Goal: Transaction & Acquisition: Purchase product/service

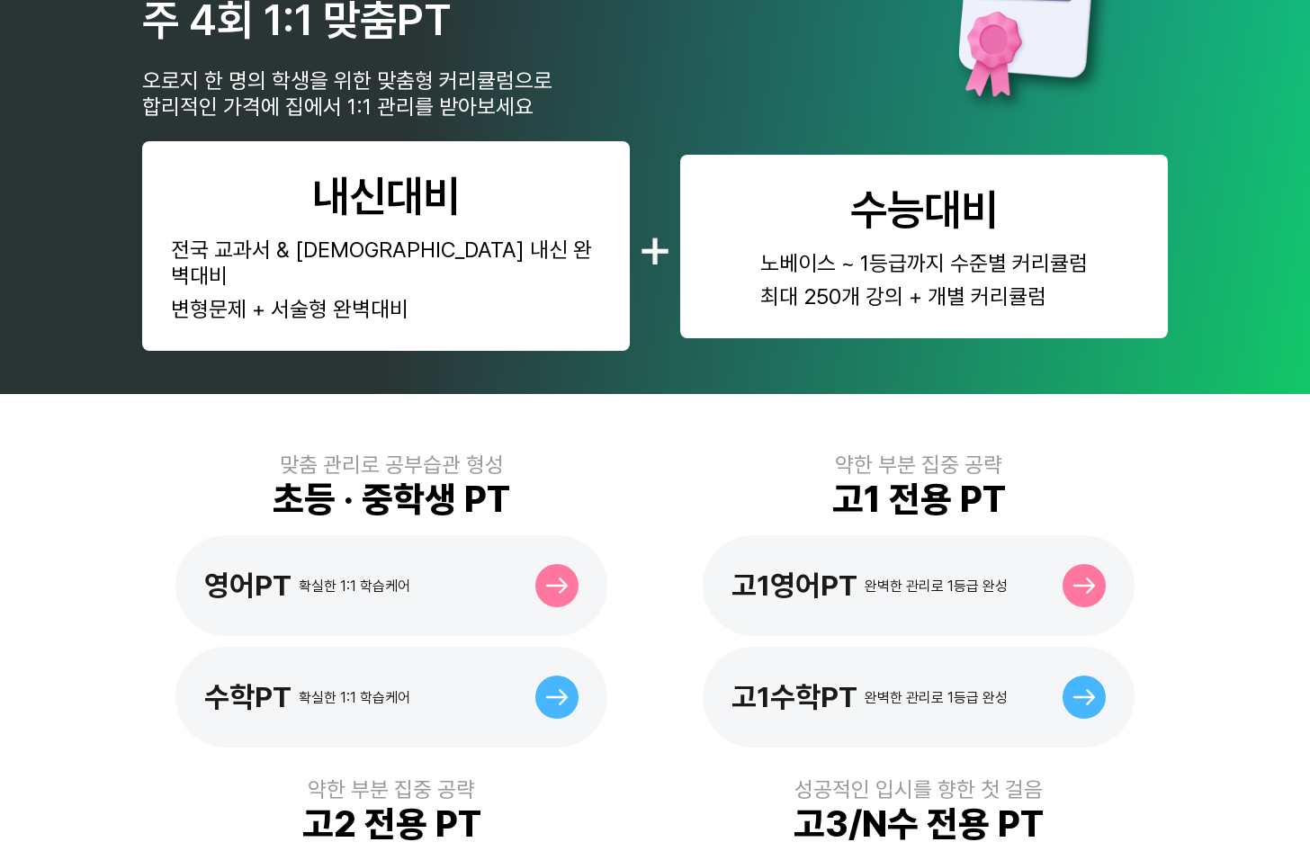
scroll to position [180, 0]
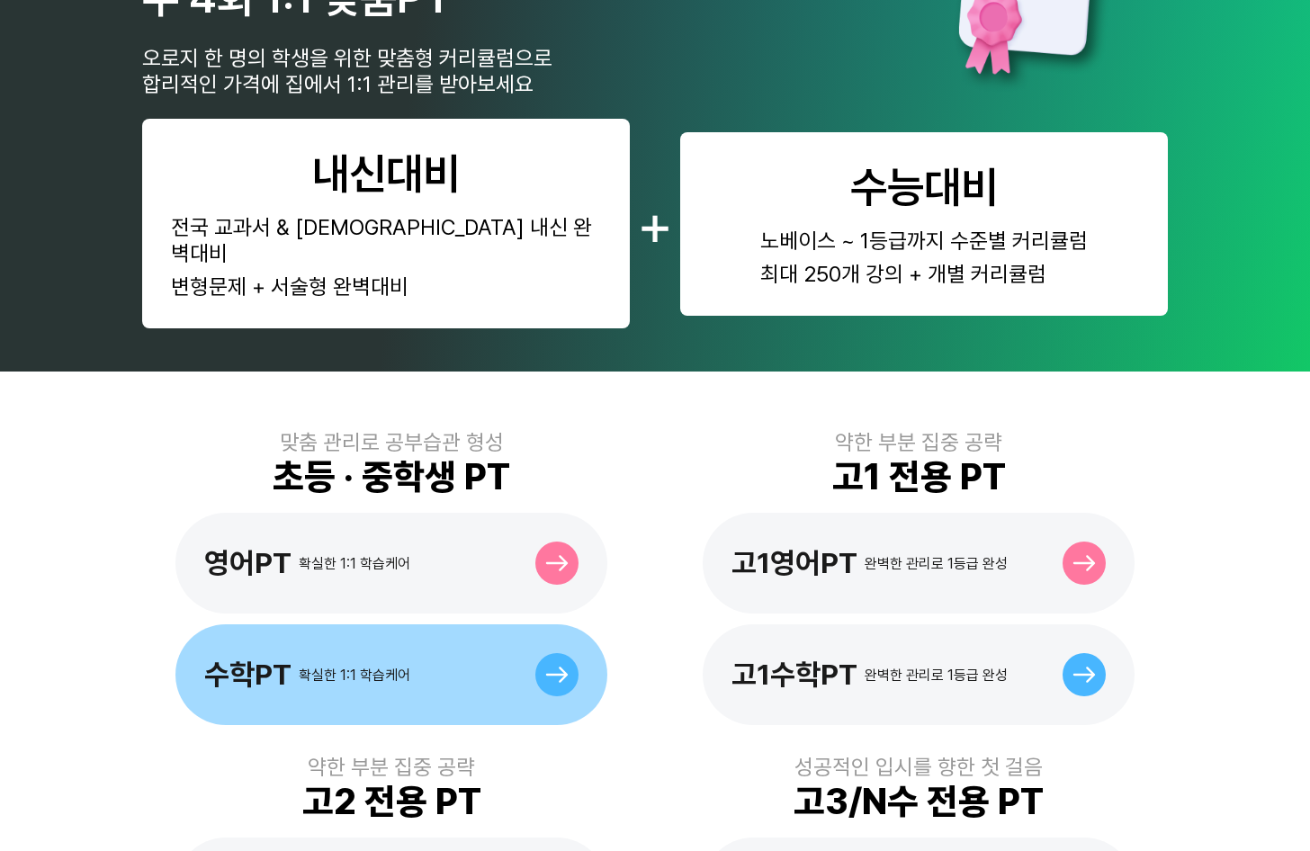
click at [548, 662] on div at bounding box center [557, 674] width 43 height 43
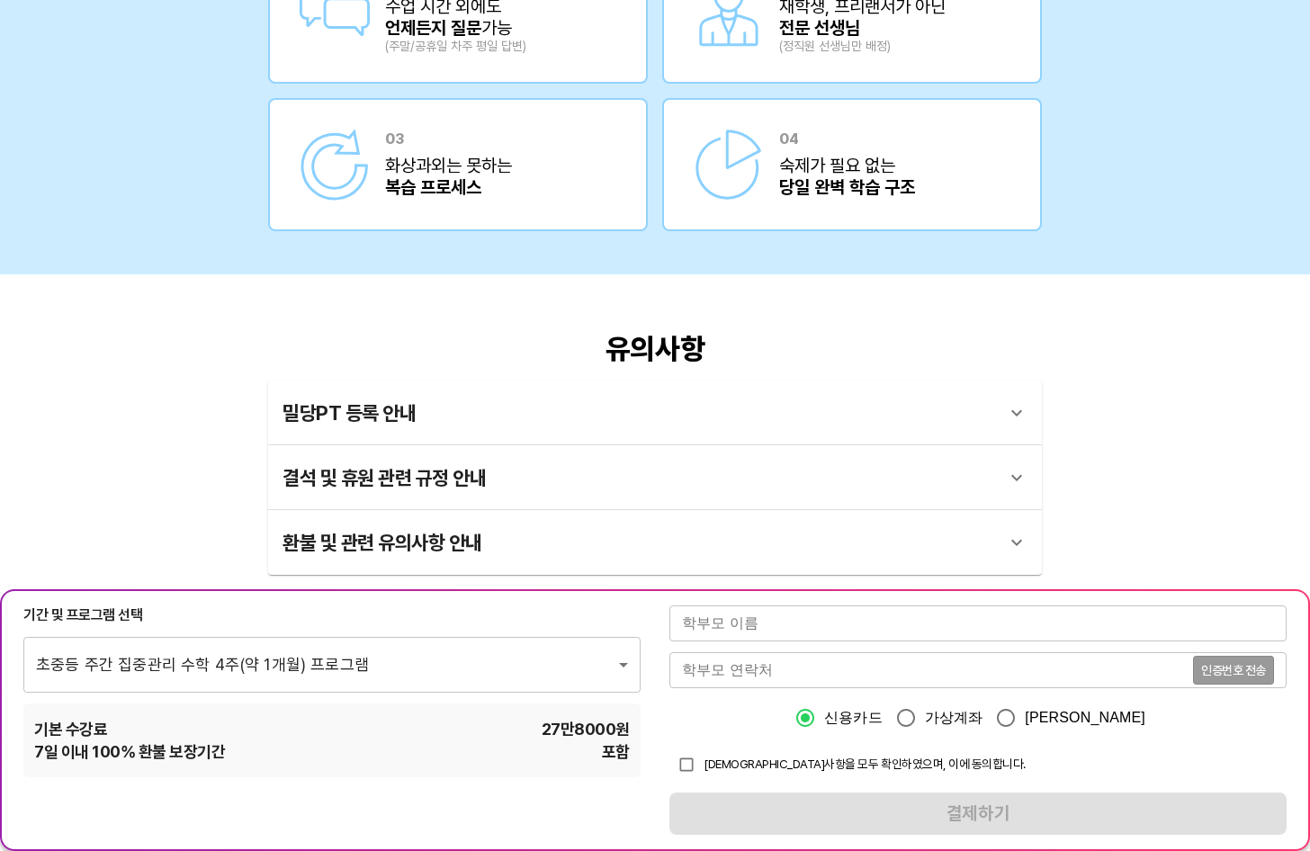
scroll to position [3150, 0]
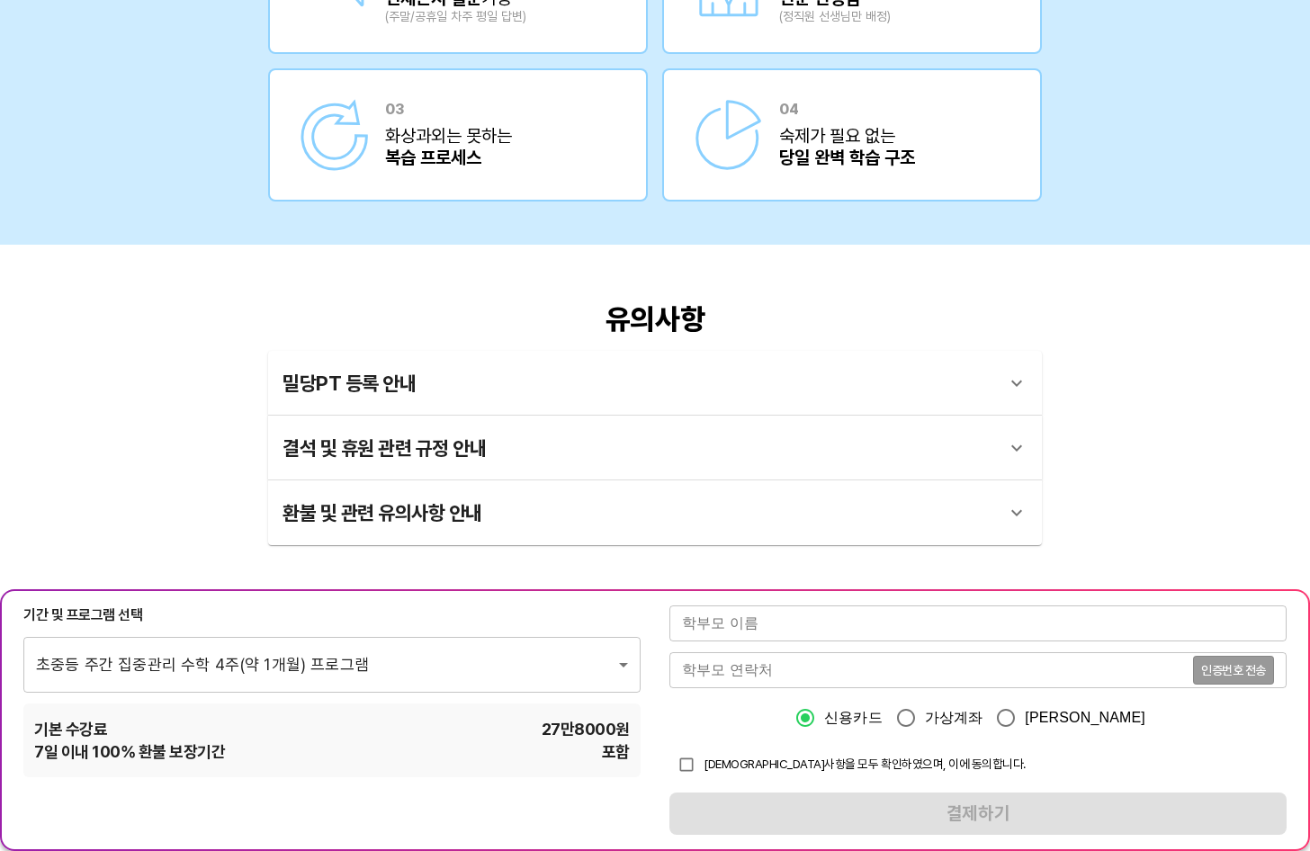
click at [421, 383] on div "밀당PT 등록 안내" at bounding box center [639, 383] width 713 height 43
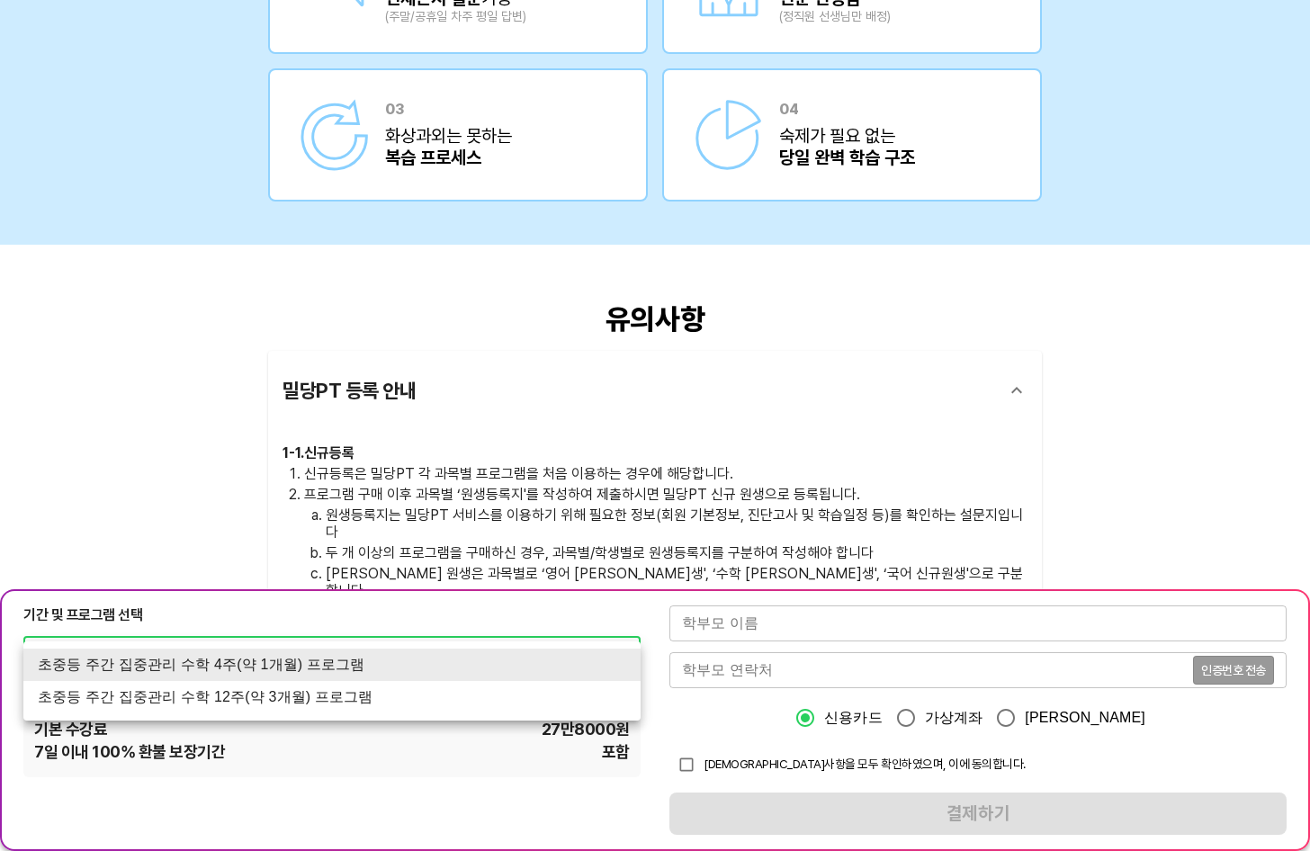
click at [409, 713] on li "초중등 주간 집중관리 수학 12주(약 3개월) 프로그램" at bounding box center [331, 697] width 617 height 32
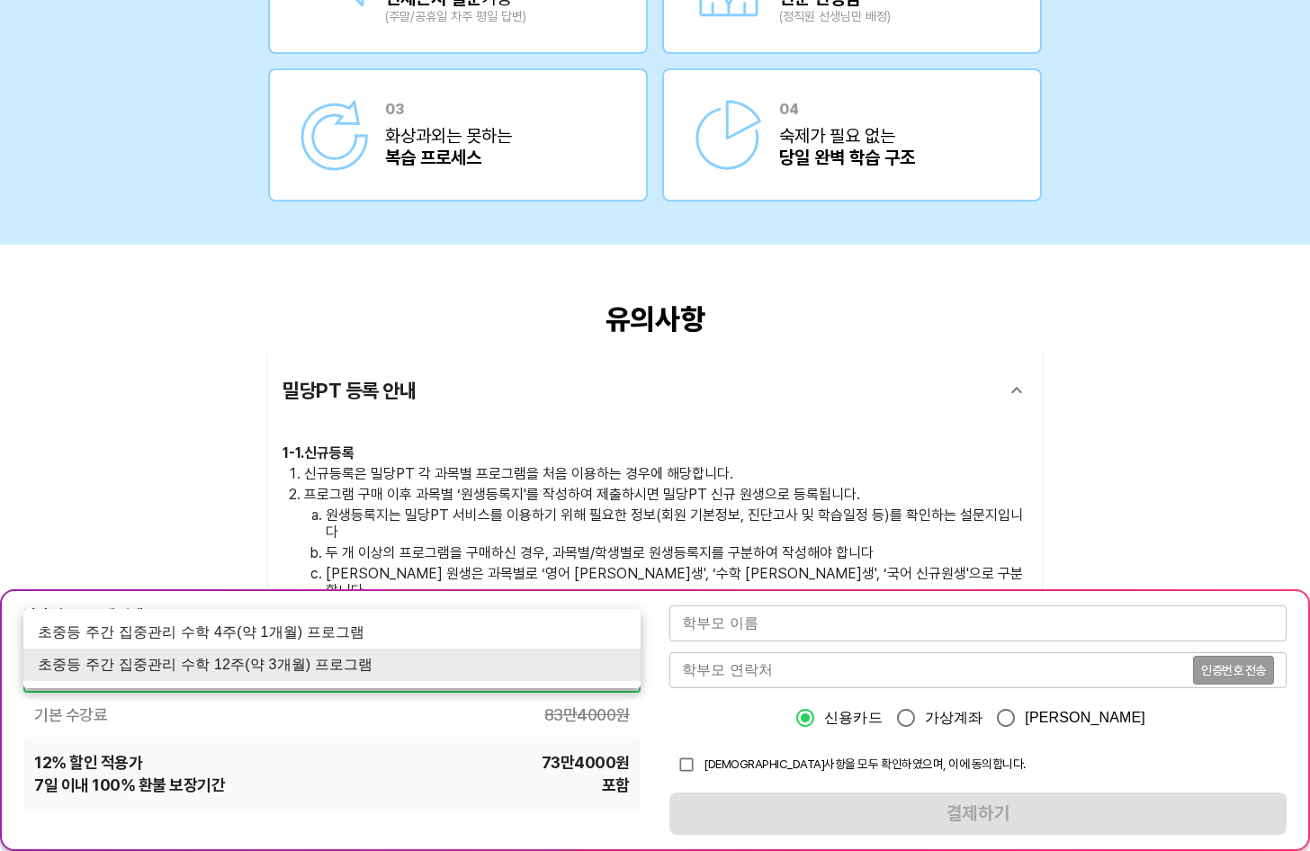
click at [280, 641] on li "초중등 주간 집중관리 수학 4주(약 1개월) 프로그램" at bounding box center [331, 633] width 617 height 32
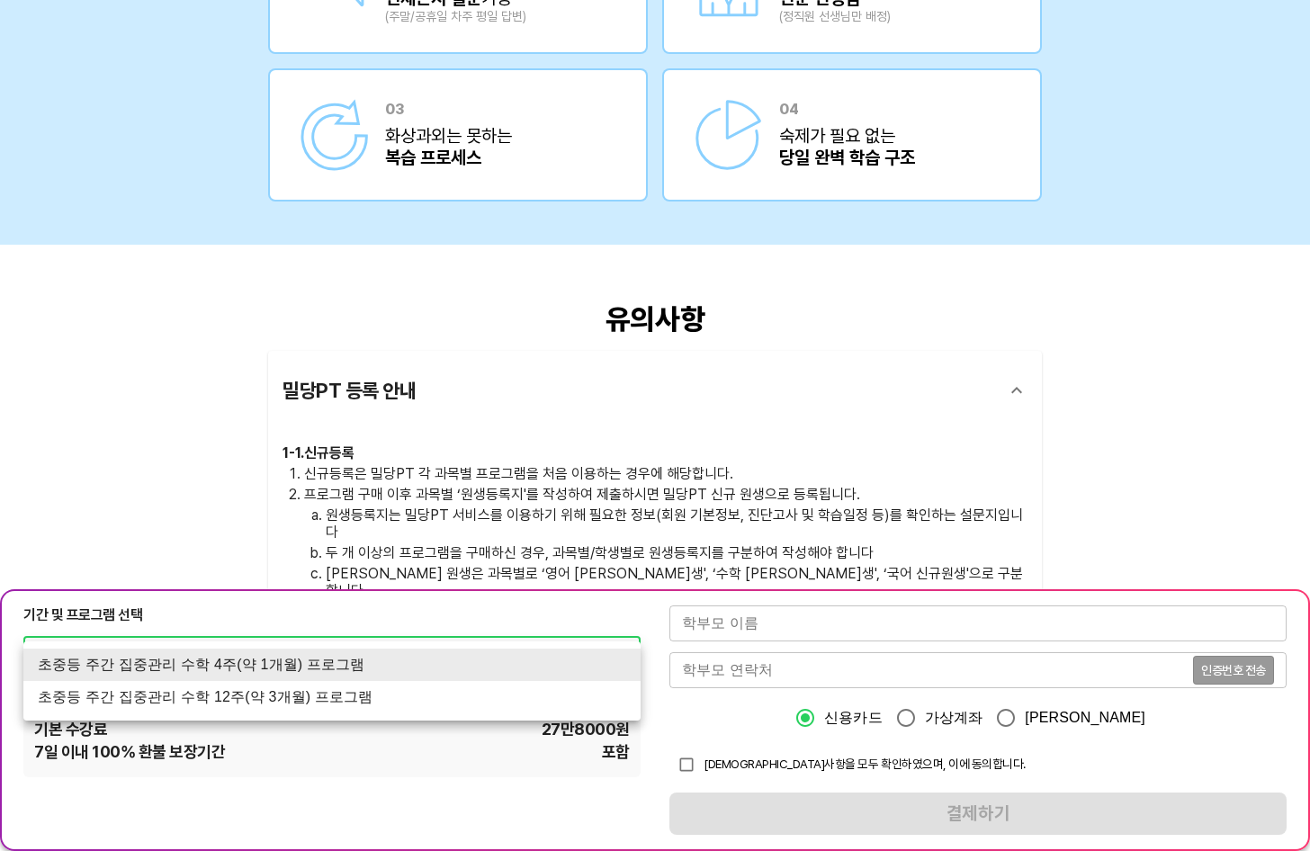
click at [106, 696] on li "초중등 주간 집중관리 수학 12주(약 3개월) 프로그램" at bounding box center [331, 697] width 617 height 32
type input "1767"
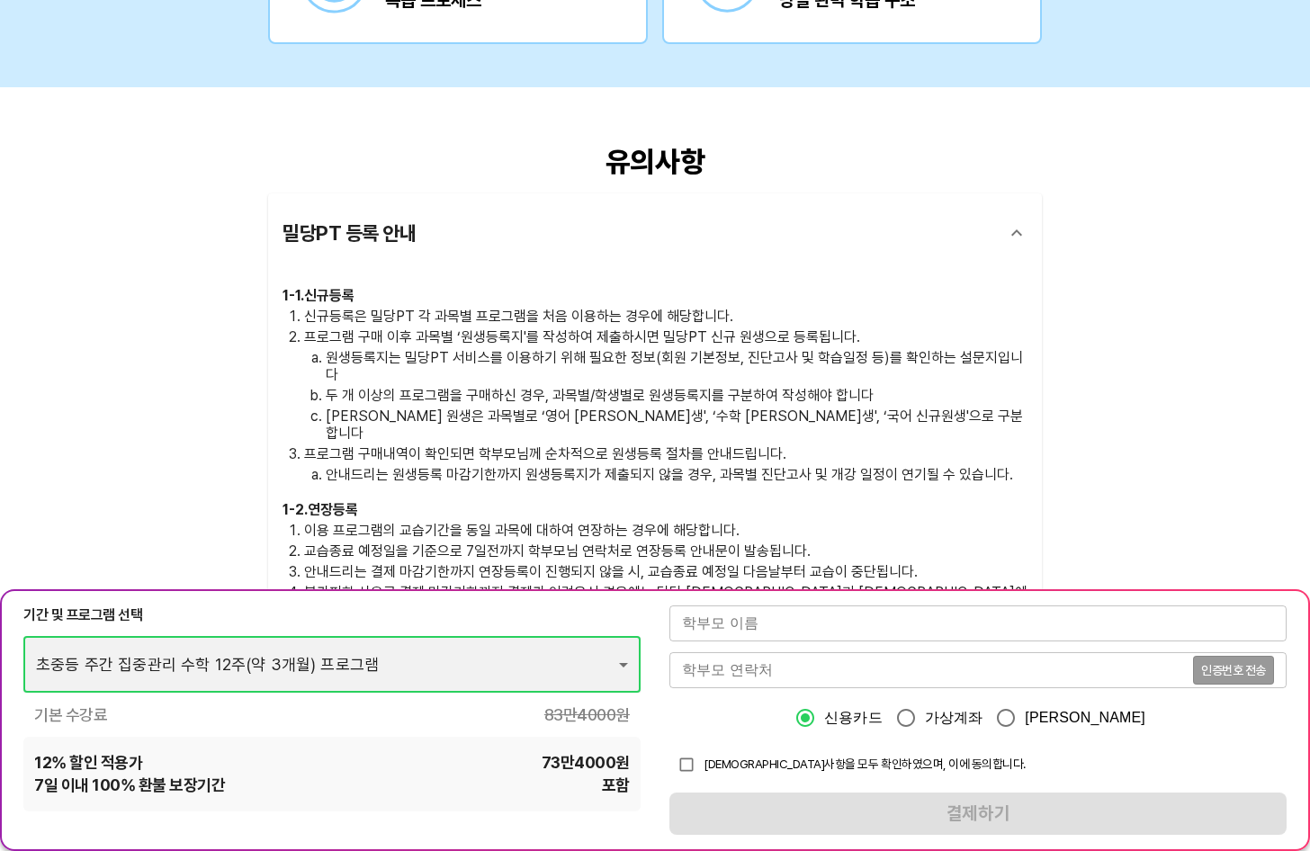
scroll to position [3330, 0]
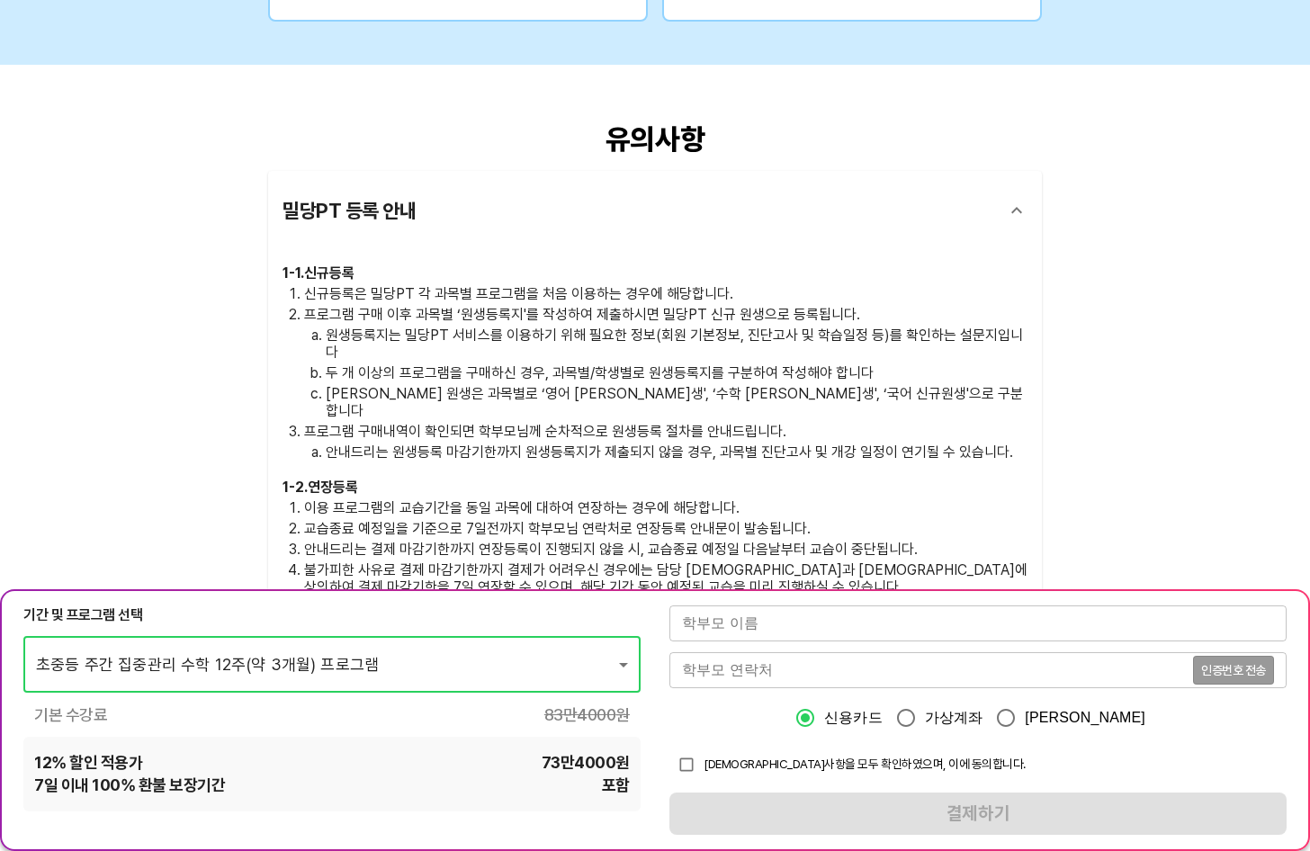
click at [722, 622] on input "text" at bounding box center [978, 624] width 617 height 36
